Goal: Information Seeking & Learning: Learn about a topic

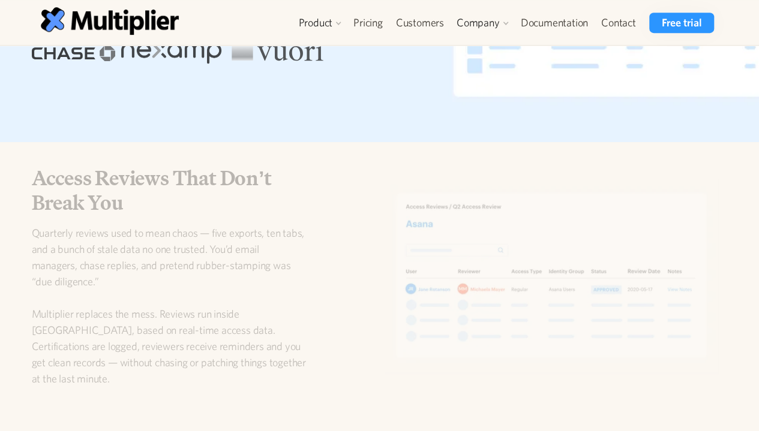
scroll to position [700, 0]
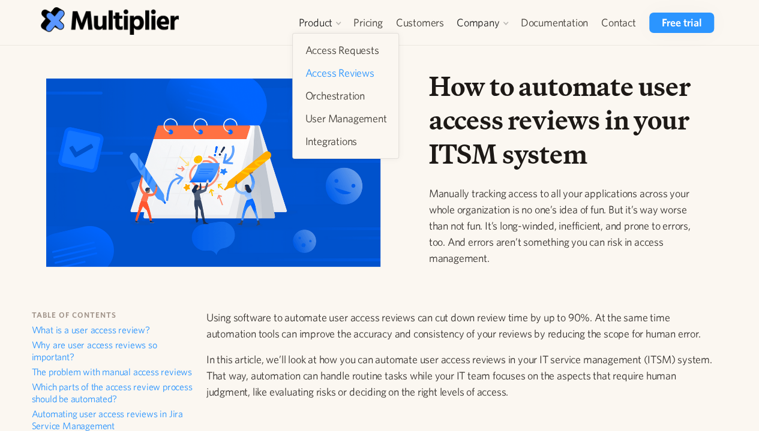
click at [331, 76] on link "Access Reviews" at bounding box center [345, 73] width 91 height 22
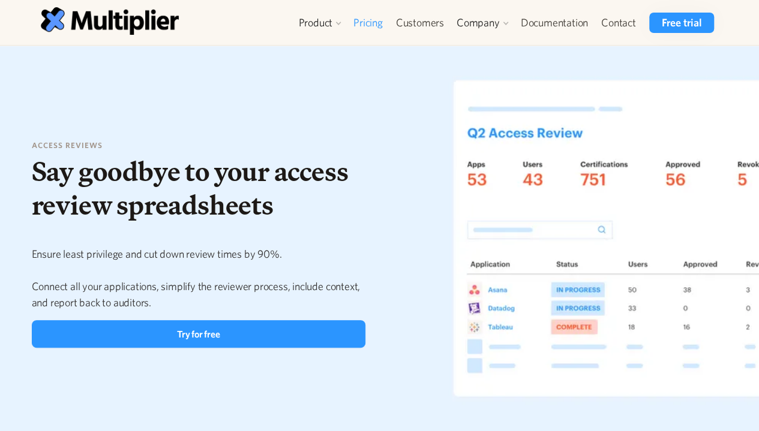
click at [374, 23] on link "Pricing" at bounding box center [368, 23] width 43 height 20
click at [553, 20] on link "Documentation" at bounding box center [554, 23] width 80 height 20
click at [562, 18] on link "Documentation" at bounding box center [554, 23] width 80 height 20
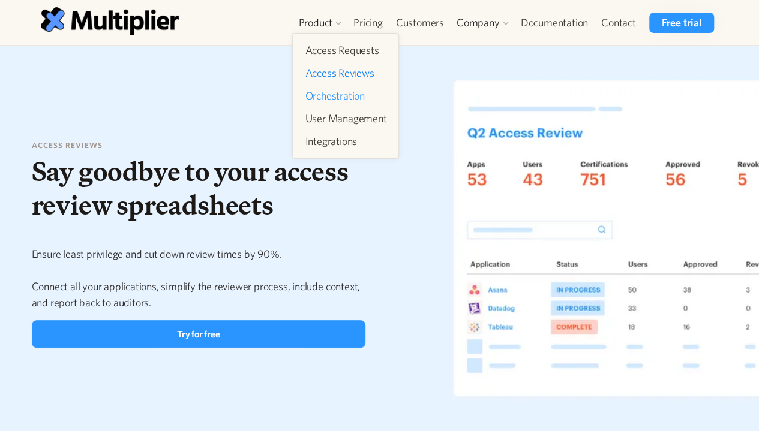
click at [319, 101] on link "Orchestration" at bounding box center [345, 96] width 91 height 22
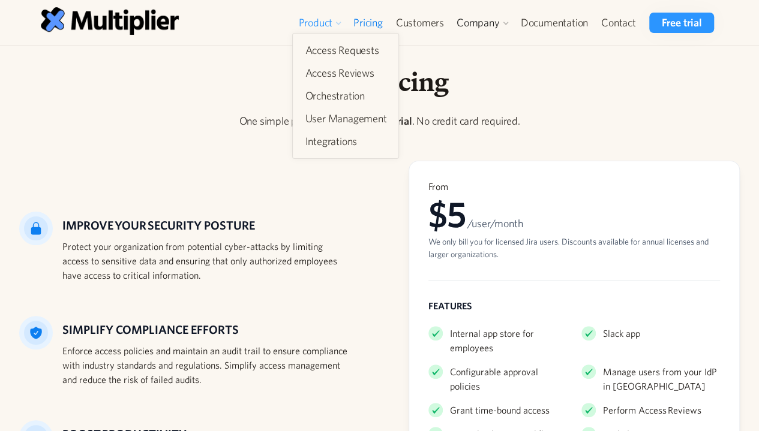
click at [329, 20] on div "Product" at bounding box center [315, 23] width 34 height 14
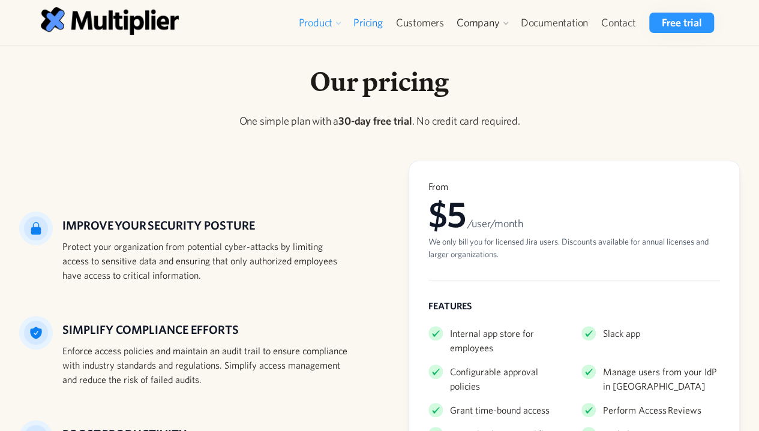
click at [329, 22] on div "Product" at bounding box center [315, 23] width 34 height 14
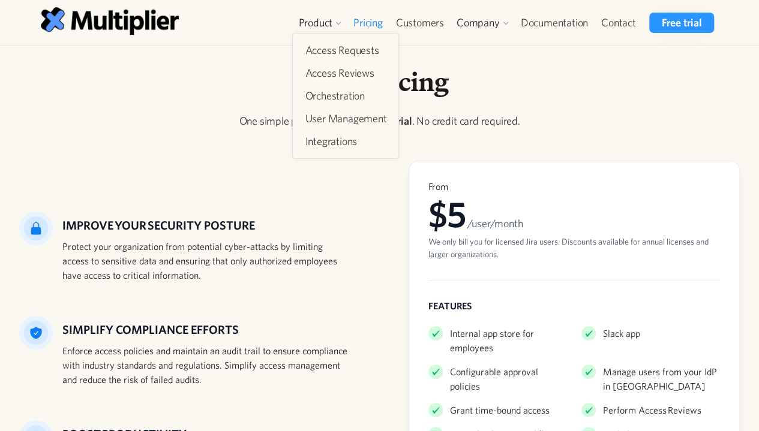
click at [536, 94] on h1 "Our pricing" at bounding box center [379, 82] width 721 height 34
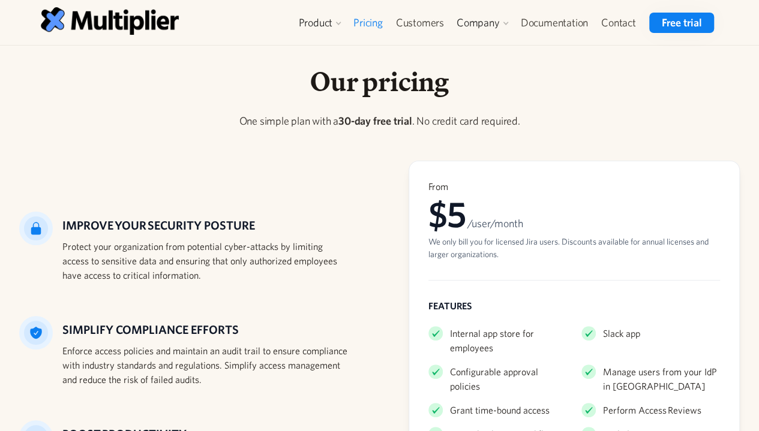
click at [665, 24] on link "Free trial" at bounding box center [681, 23] width 64 height 20
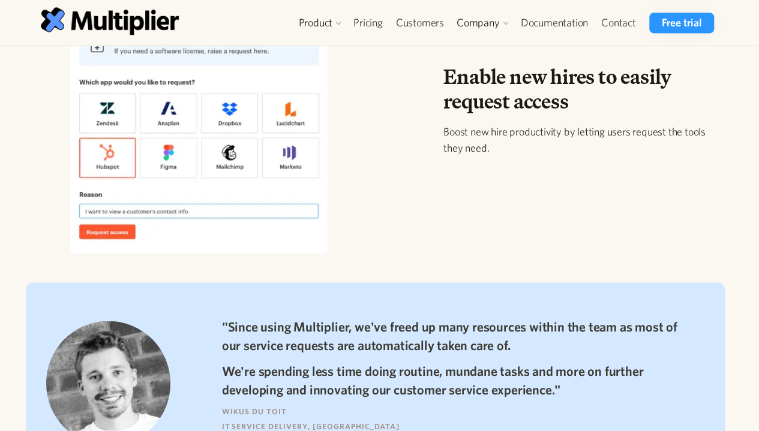
scroll to position [700, 0]
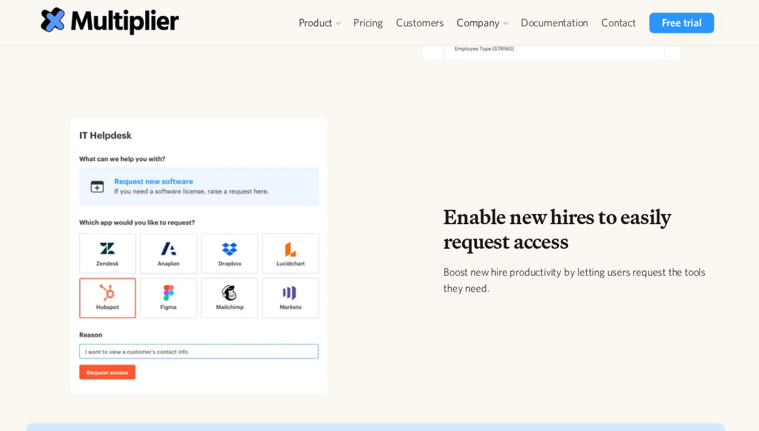
click at [197, 176] on img at bounding box center [199, 256] width 334 height 304
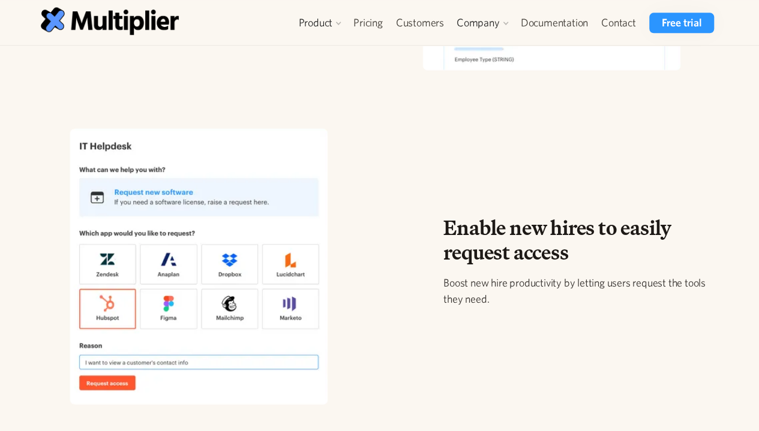
scroll to position [678, 0]
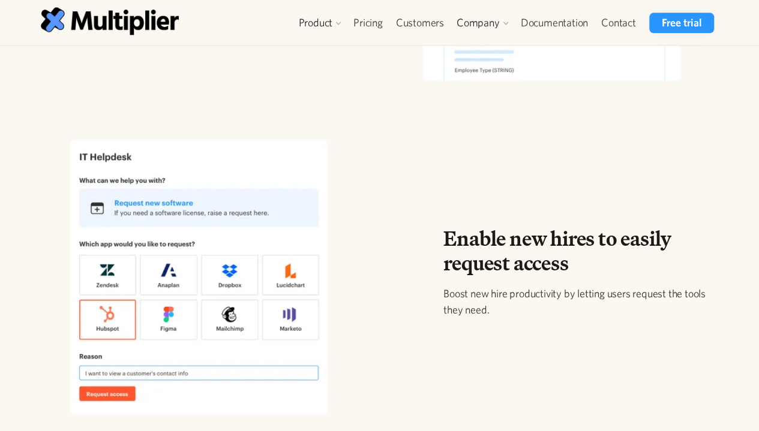
click at [229, 212] on img at bounding box center [199, 277] width 334 height 304
click at [229, 211] on img at bounding box center [199, 277] width 334 height 304
click at [313, 221] on img at bounding box center [199, 277] width 334 height 304
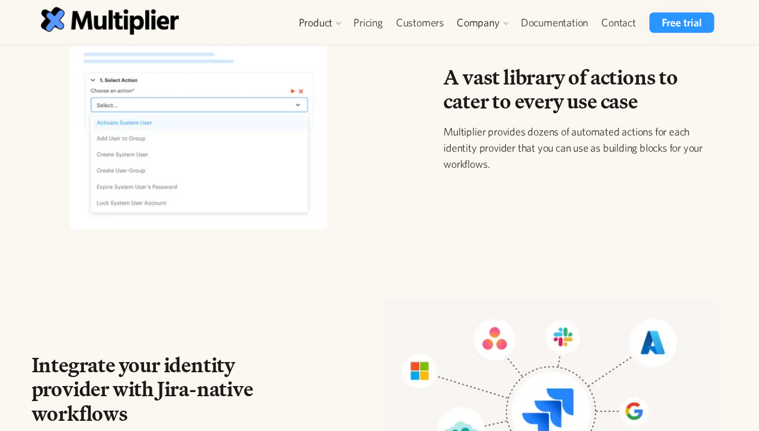
scroll to position [2079, 0]
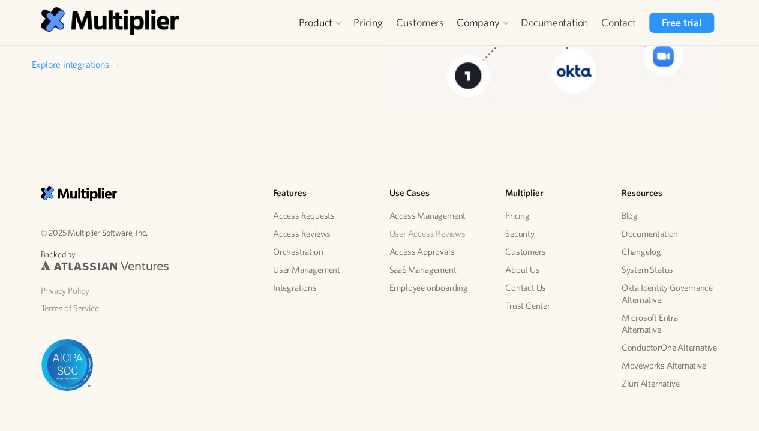
click at [428, 225] on link "User Access Reviews" at bounding box center [437, 234] width 97 height 18
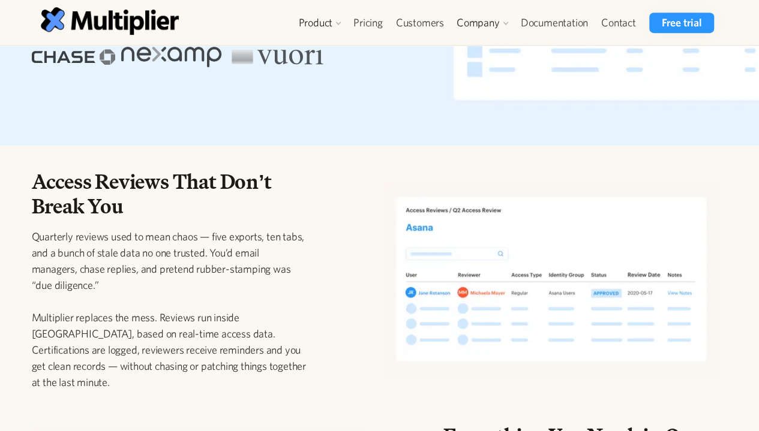
scroll to position [280, 0]
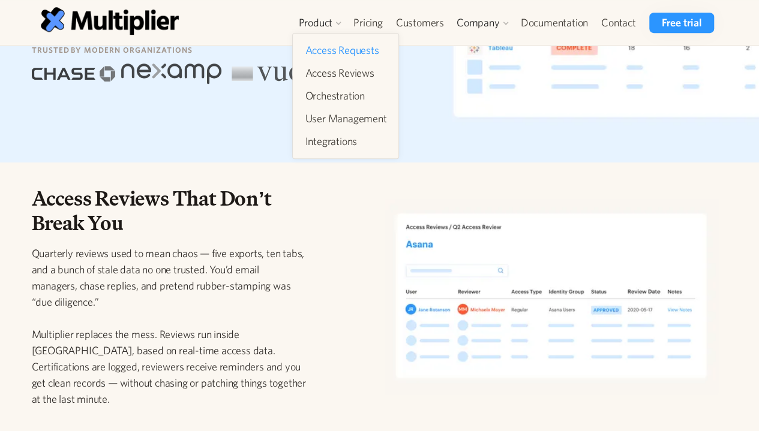
click at [345, 47] on link "Access Requests" at bounding box center [345, 51] width 91 height 22
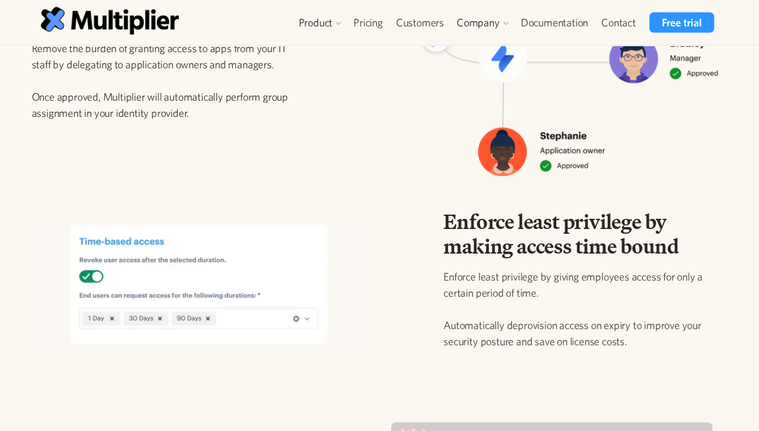
scroll to position [1260, 0]
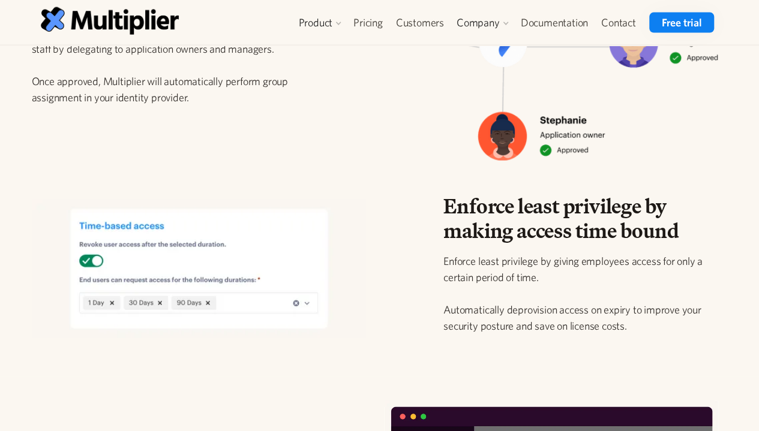
click at [671, 32] on link "Free trial" at bounding box center [681, 23] width 64 height 20
